Goal: Task Accomplishment & Management: Use online tool/utility

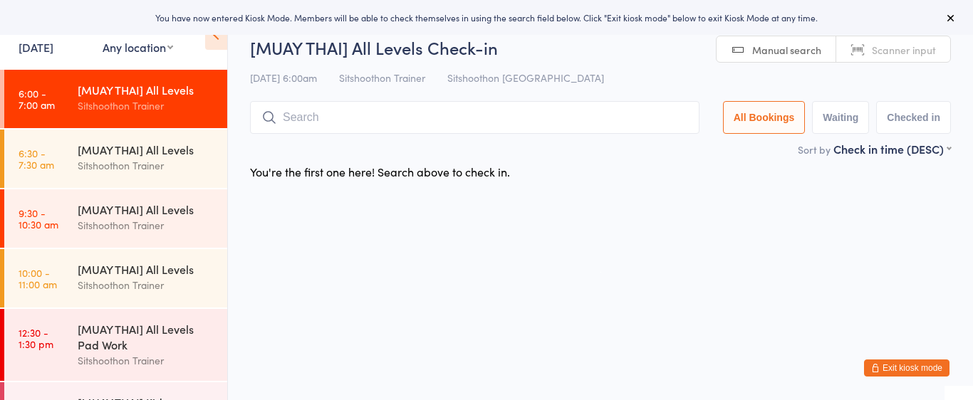
click at [108, 55] on div "At Any location Any location [GEOGRAPHIC_DATA] Arncliffe [GEOGRAPHIC_DATA] [GEO…" at bounding box center [138, 37] width 71 height 42
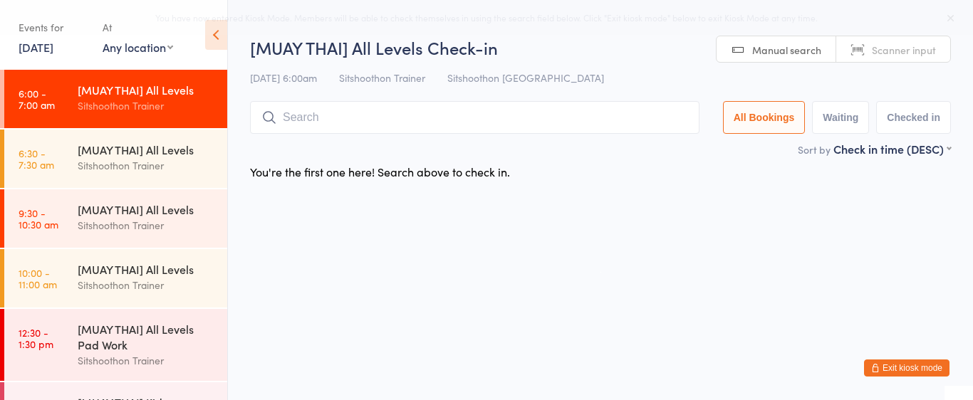
click at [111, 44] on select "Any location ST Martial Arts Arncliffe [GEOGRAPHIC_DATA] [GEOGRAPHIC_DATA]" at bounding box center [138, 47] width 71 height 16
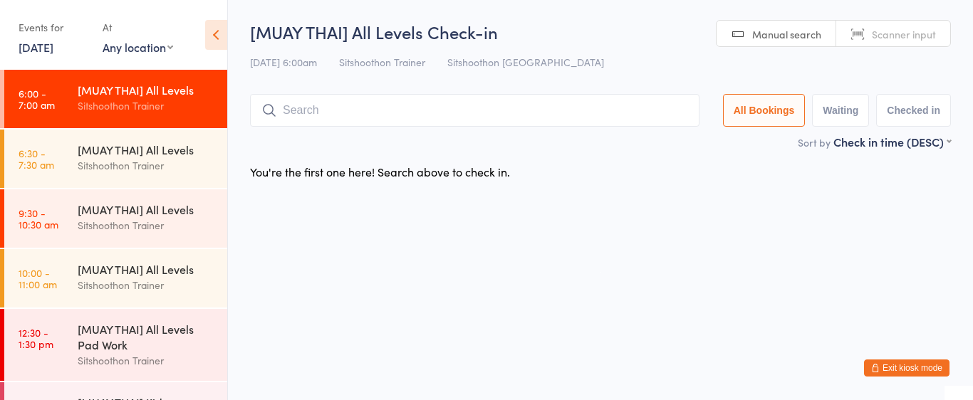
select select "2"
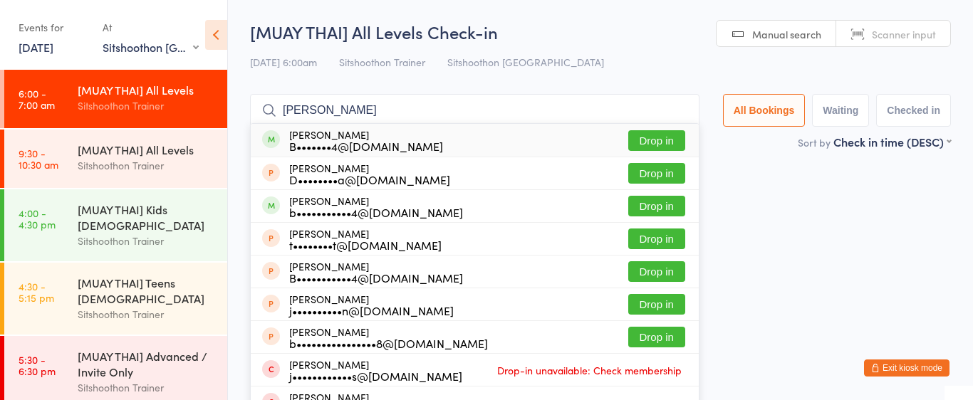
type input "[PERSON_NAME]"
click at [644, 144] on button "Drop in" at bounding box center [656, 140] width 57 height 21
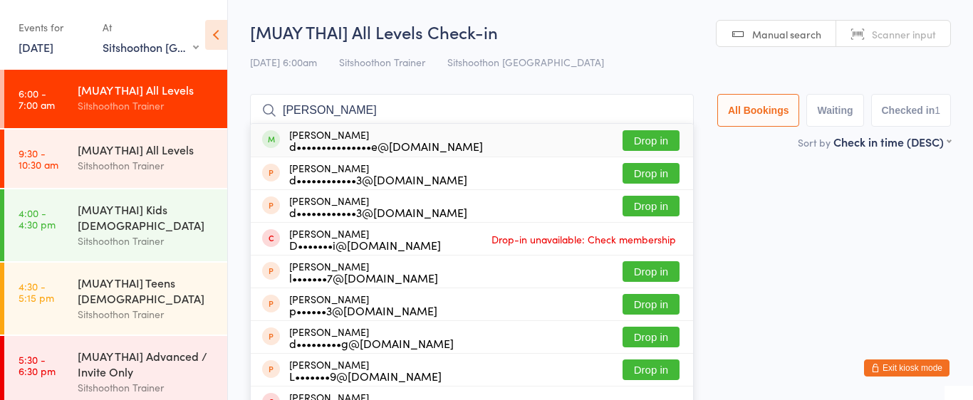
type input "[PERSON_NAME]"
click at [663, 140] on button "Drop in" at bounding box center [651, 140] width 57 height 21
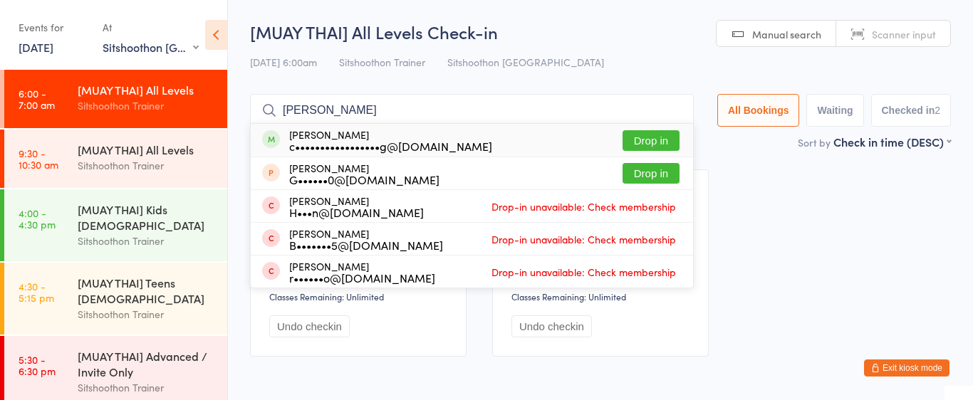
type input "[PERSON_NAME]"
click at [661, 146] on button "Drop in" at bounding box center [651, 140] width 57 height 21
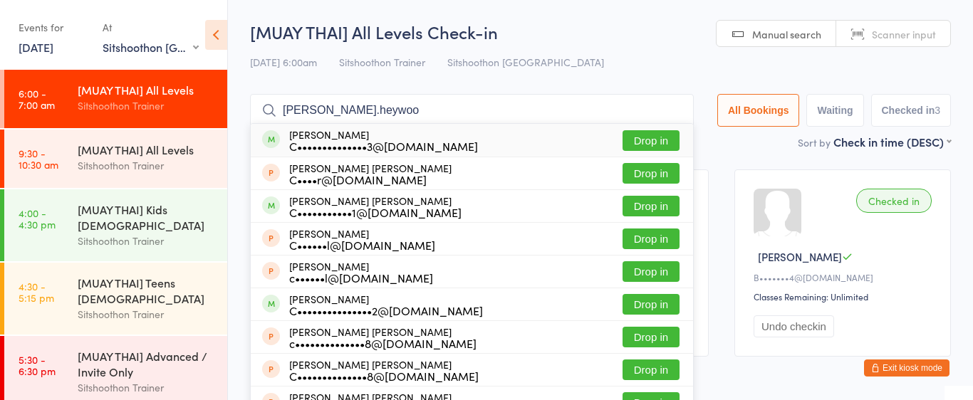
type input "[PERSON_NAME].heywoo"
click at [633, 141] on button "Drop in" at bounding box center [651, 140] width 57 height 21
